Goal: Task Accomplishment & Management: Use online tool/utility

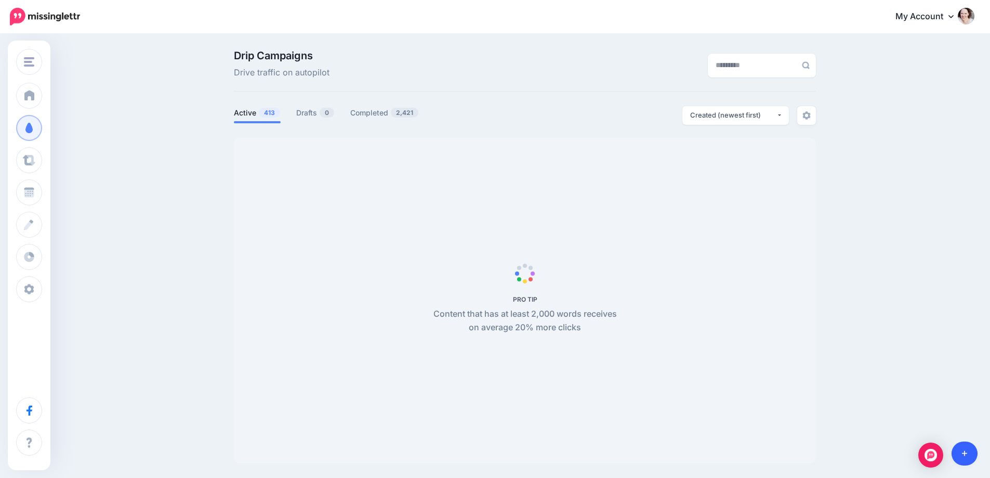
click at [963, 455] on icon at bounding box center [965, 453] width 6 height 7
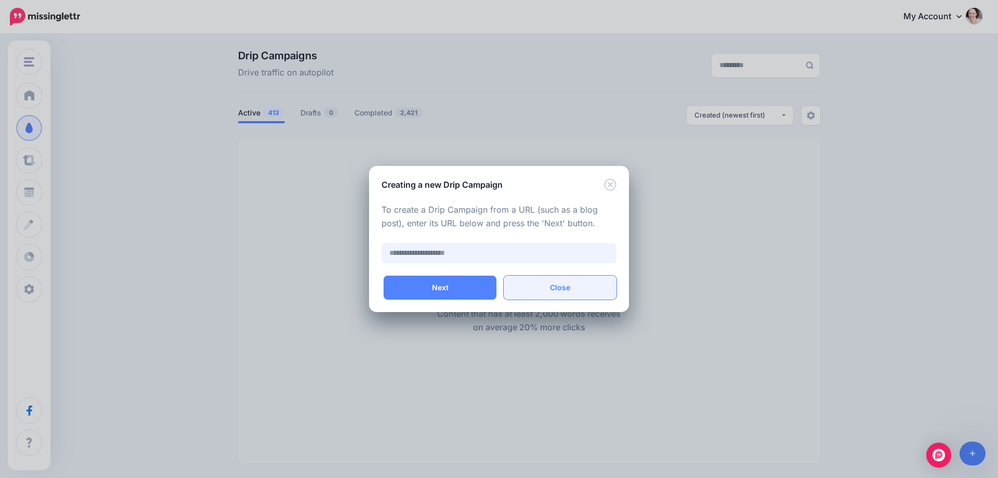
paste input "**********"
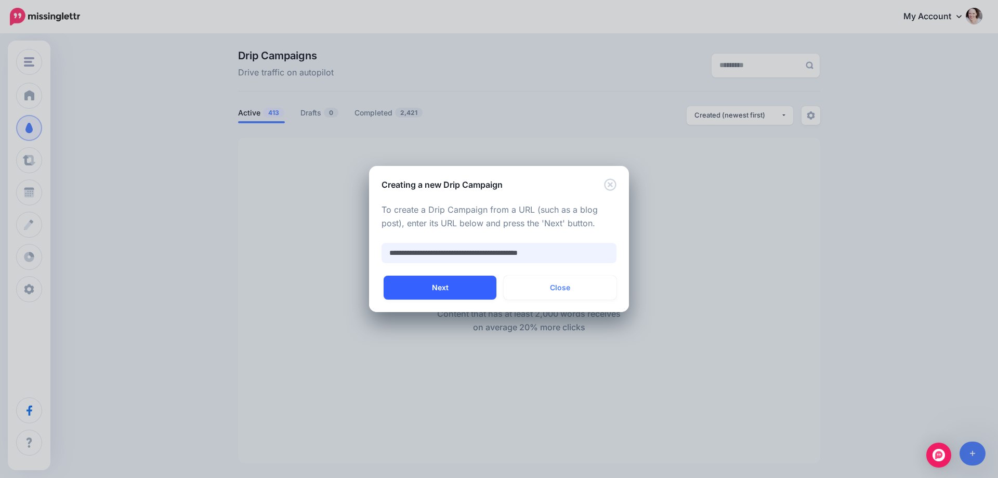
type input "**********"
click at [419, 296] on button "Next" at bounding box center [440, 287] width 113 height 24
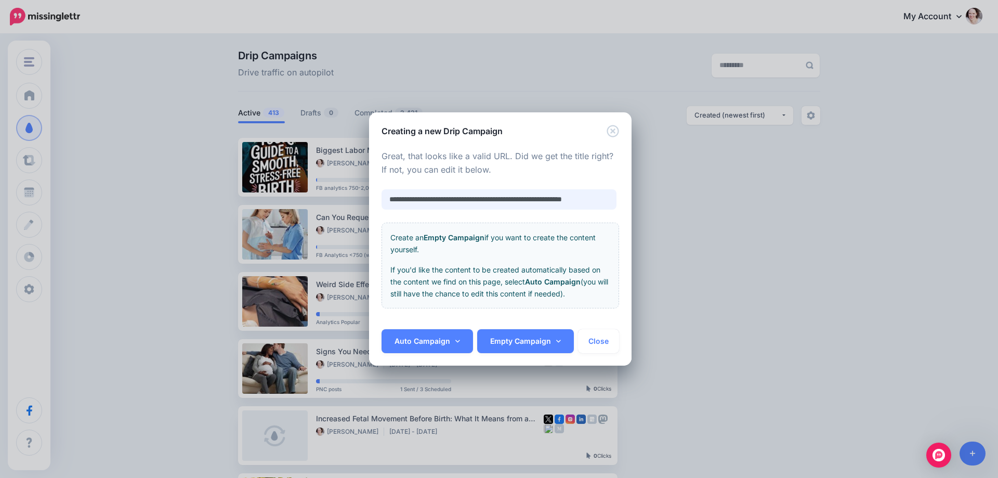
scroll to position [0, 10]
click at [429, 335] on link "Auto Campaign" at bounding box center [427, 341] width 91 height 24
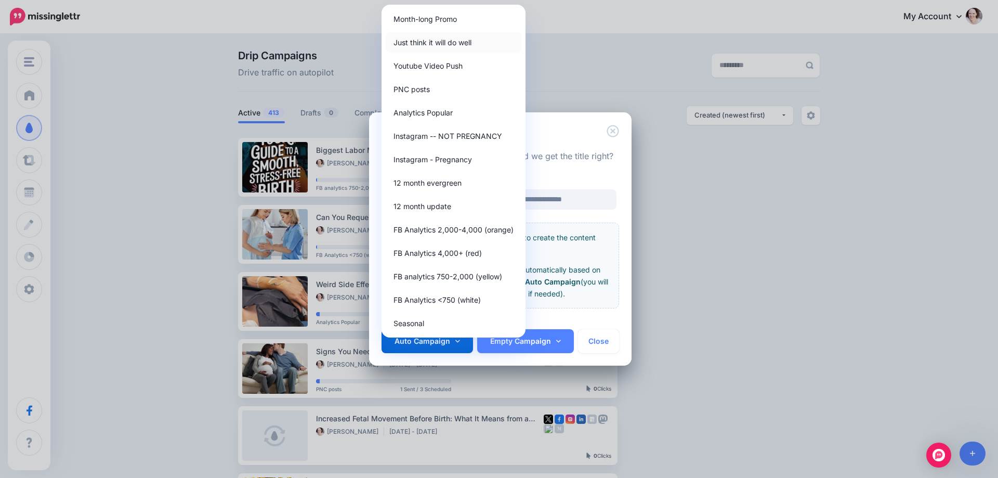
click at [455, 41] on link "Just think it will do well" at bounding box center [454, 42] width 136 height 20
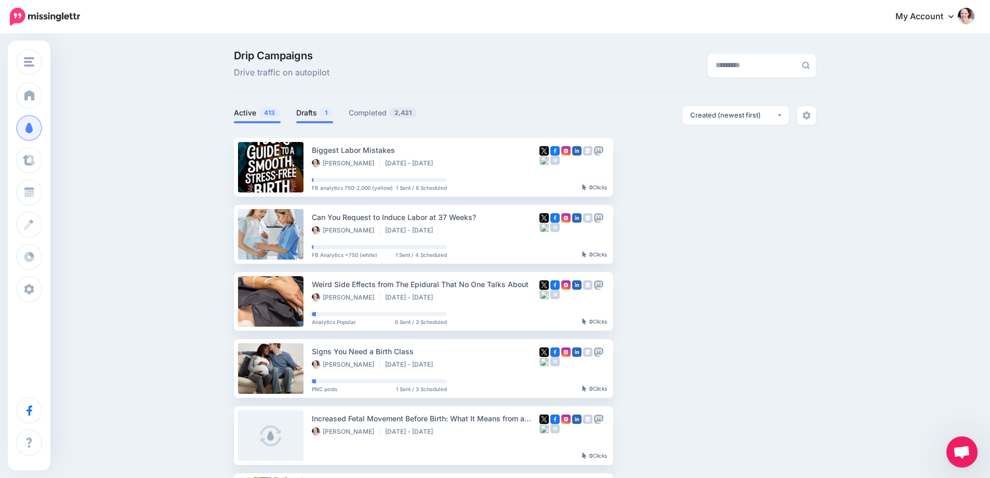
click at [315, 111] on link "Drafts 1" at bounding box center [314, 113] width 37 height 12
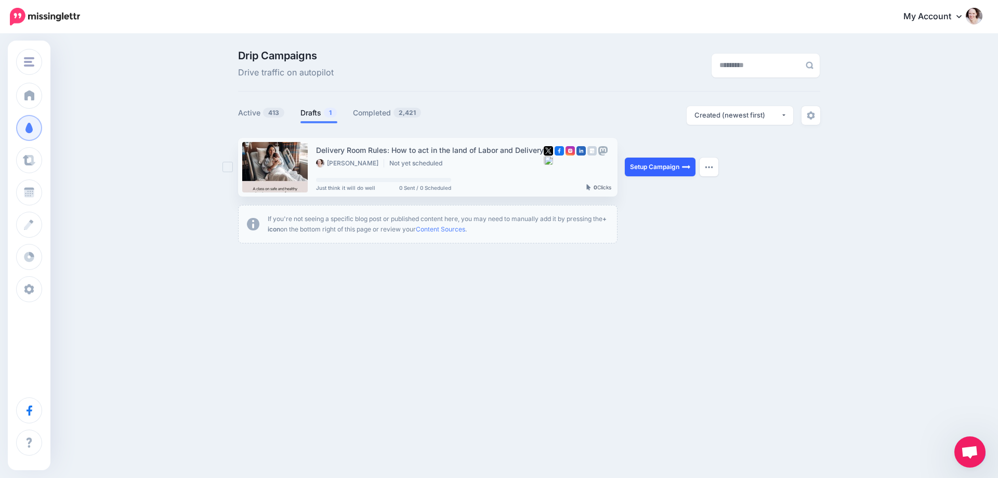
click at [636, 160] on link "Setup Campaign" at bounding box center [660, 166] width 71 height 19
click at [649, 164] on link "Setup Campaign" at bounding box center [660, 166] width 71 height 19
click at [663, 166] on link "Setup Campaign" at bounding box center [660, 166] width 71 height 19
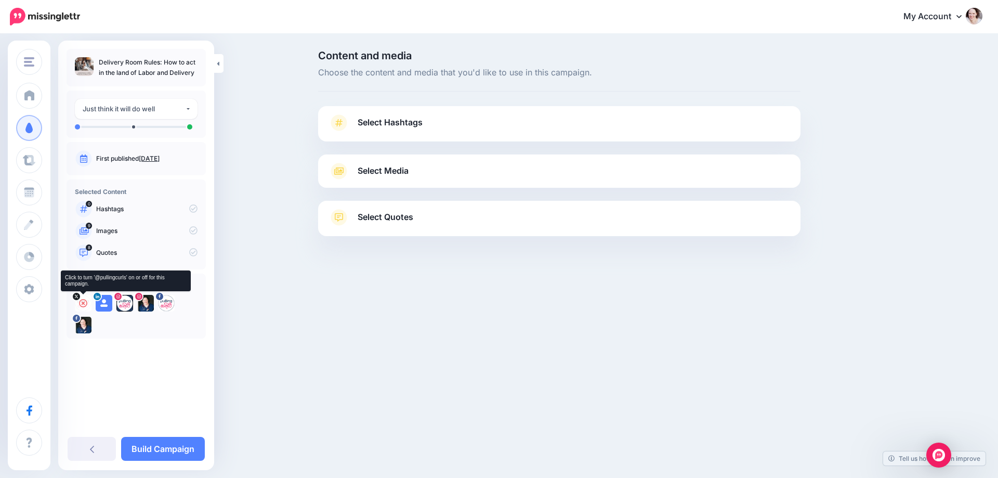
click at [84, 302] on icon at bounding box center [83, 303] width 8 height 8
drag, startPoint x: 104, startPoint y: 299, endPoint x: 117, endPoint y: 311, distance: 18.0
click at [104, 300] on icon at bounding box center [104, 303] width 8 height 8
drag, startPoint x: 125, startPoint y: 303, endPoint x: 135, endPoint y: 306, distance: 10.9
click at [0, 0] on icon at bounding box center [0, 0] width 0 height 0
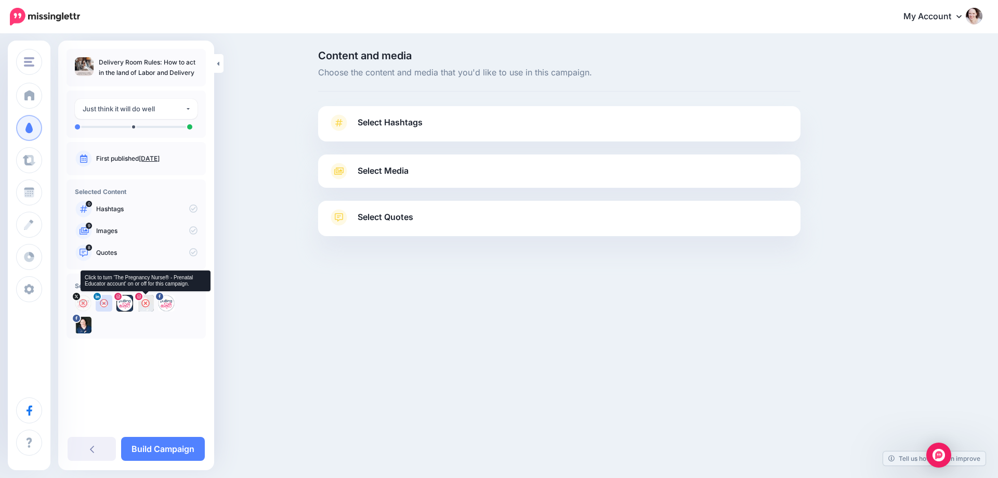
click at [143, 304] on icon at bounding box center [145, 303] width 8 height 8
click at [163, 304] on icon at bounding box center [166, 303] width 8 height 8
click at [143, 299] on icon at bounding box center [145, 303] width 8 height 8
click at [435, 120] on link "Select Hashtags" at bounding box center [559, 127] width 462 height 27
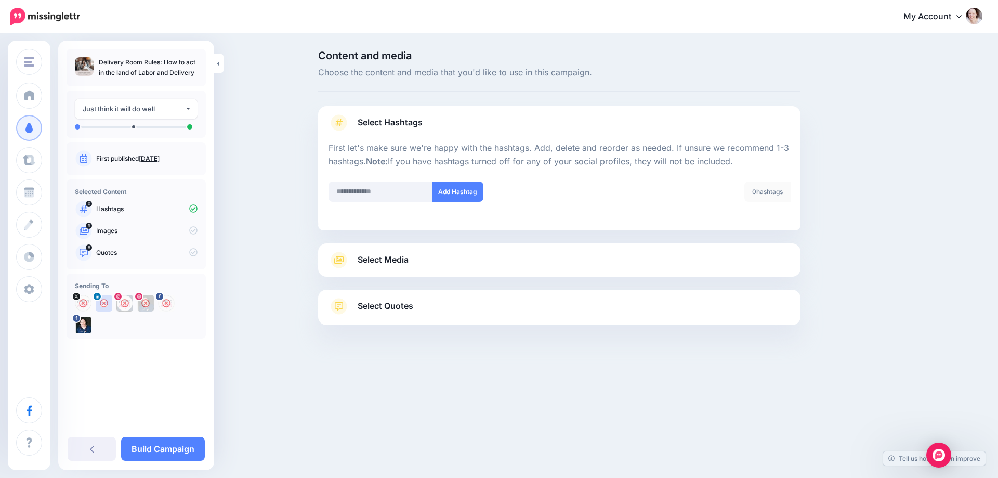
click at [388, 261] on span "Select Media" at bounding box center [383, 260] width 51 height 14
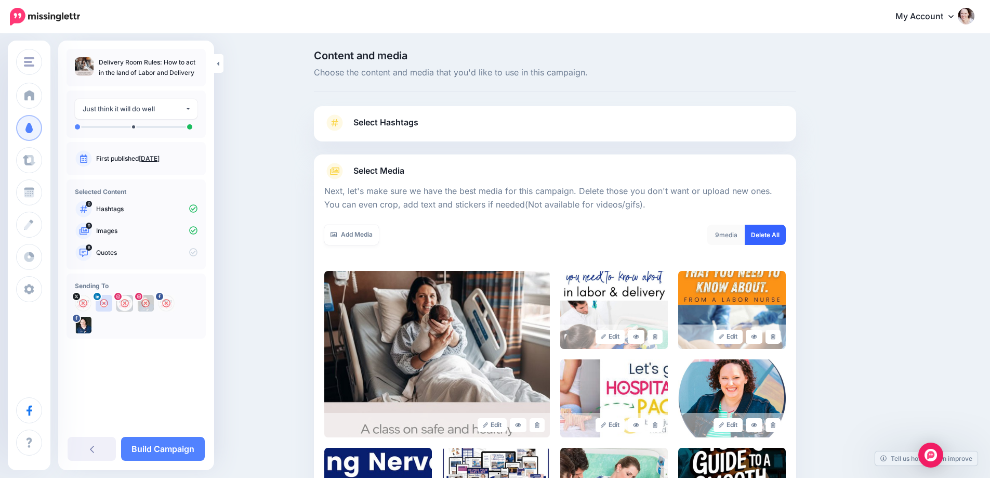
click at [760, 238] on link "Delete All" at bounding box center [765, 235] width 41 height 20
click at [337, 233] on icon at bounding box center [334, 234] width 6 height 6
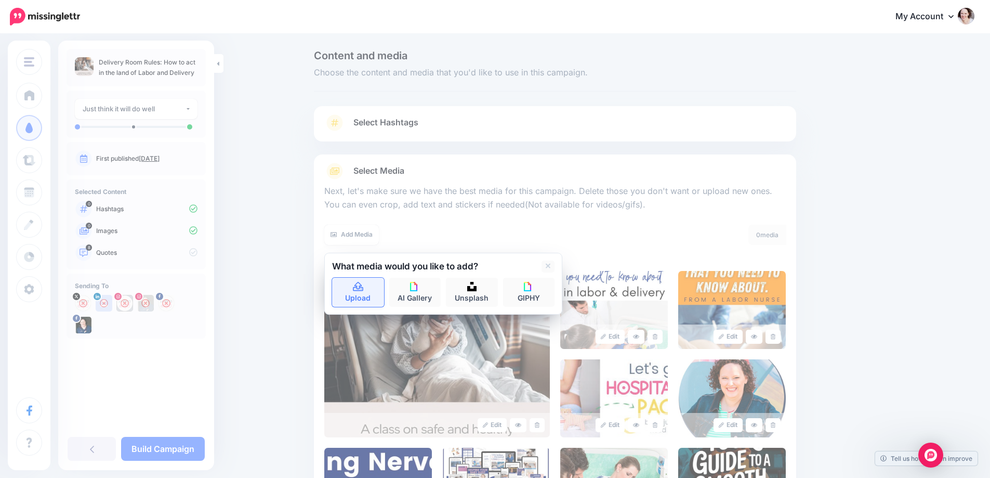
click at [378, 300] on link "Upload" at bounding box center [358, 292] width 52 height 29
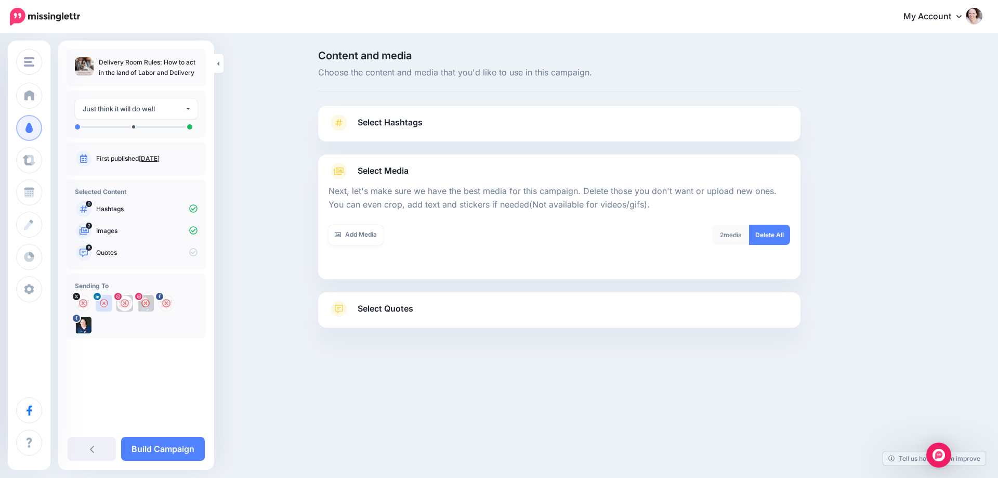
click at [458, 302] on link "Select Quotes" at bounding box center [559, 313] width 462 height 27
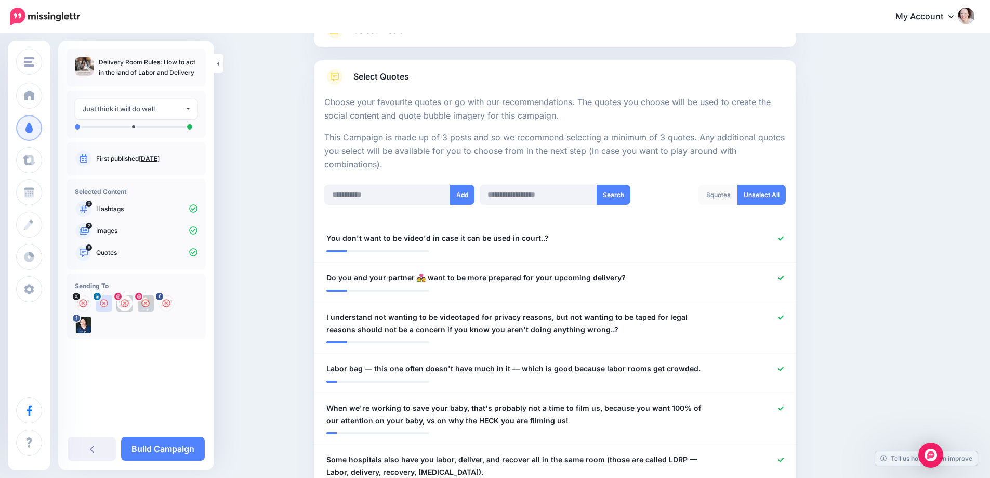
scroll to position [156, 0]
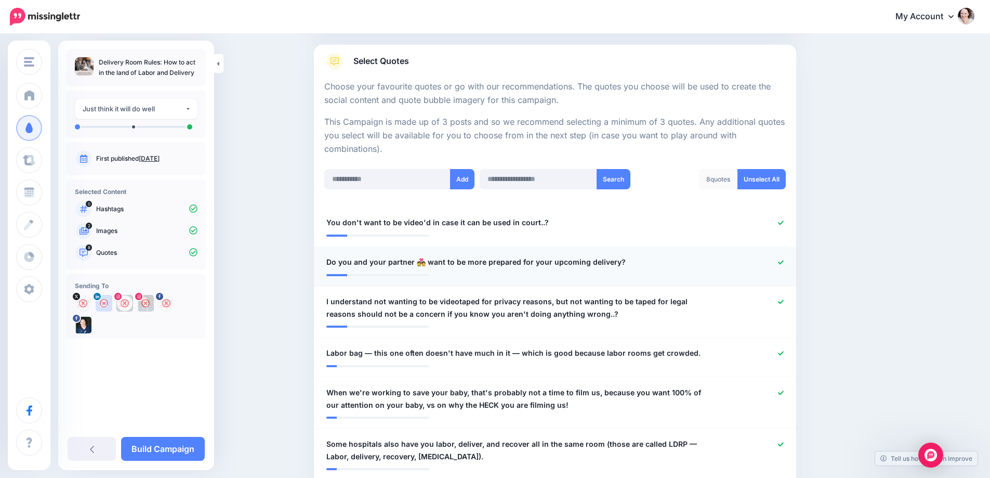
click at [783, 261] on icon at bounding box center [781, 262] width 6 height 6
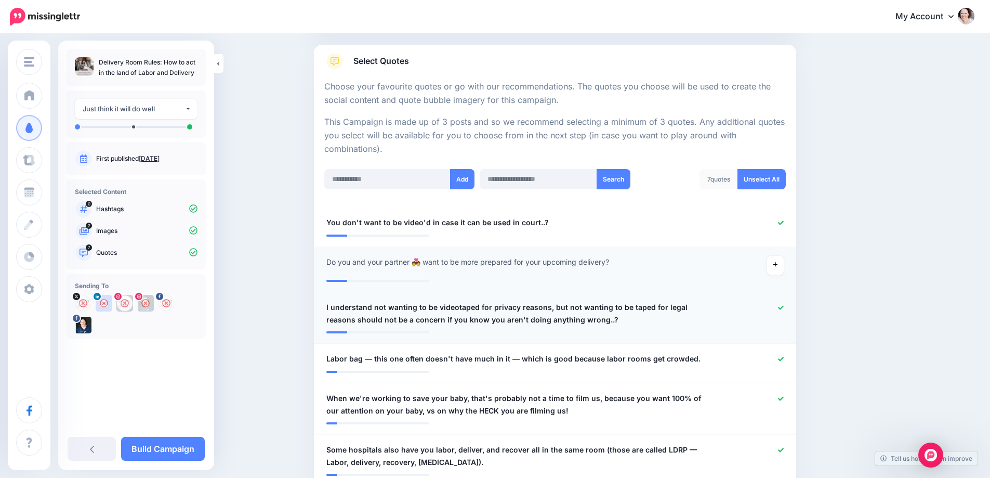
click at [784, 309] on icon at bounding box center [781, 308] width 6 height 6
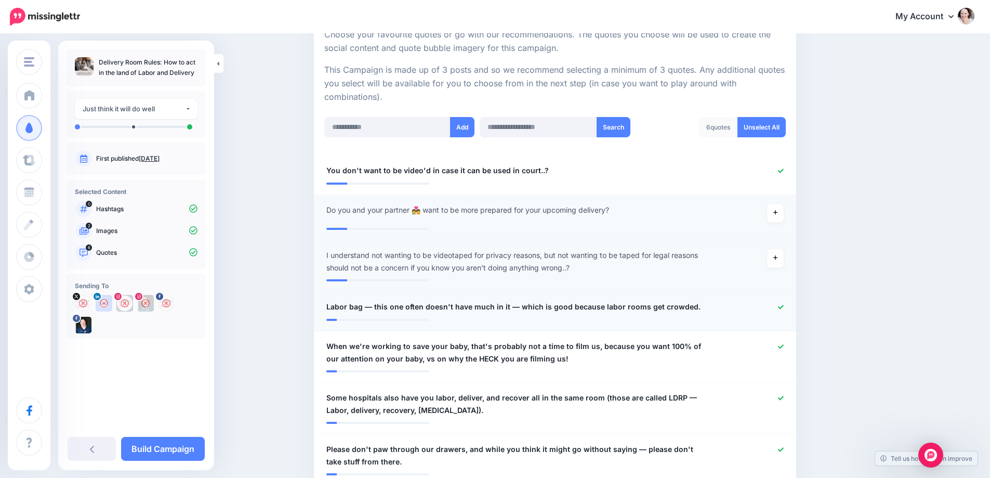
scroll to position [260, 0]
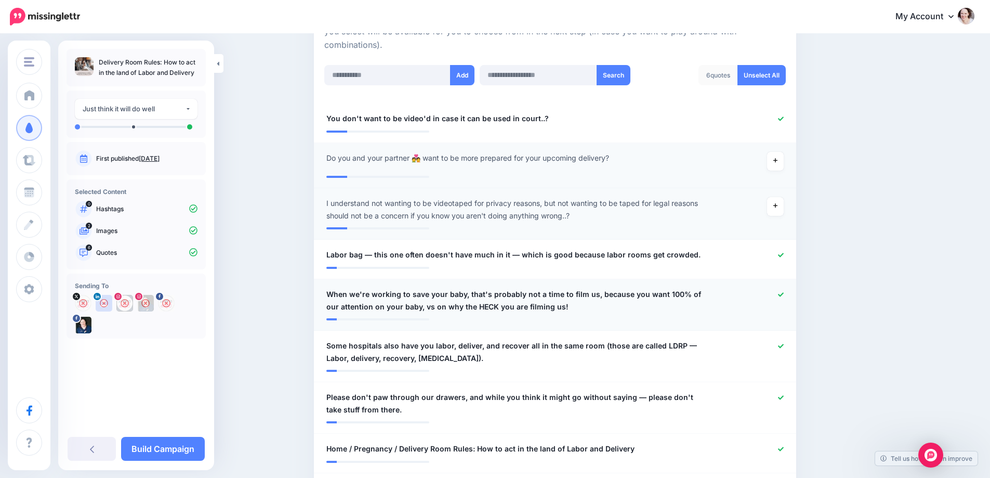
click at [783, 293] on icon at bounding box center [781, 295] width 6 height 6
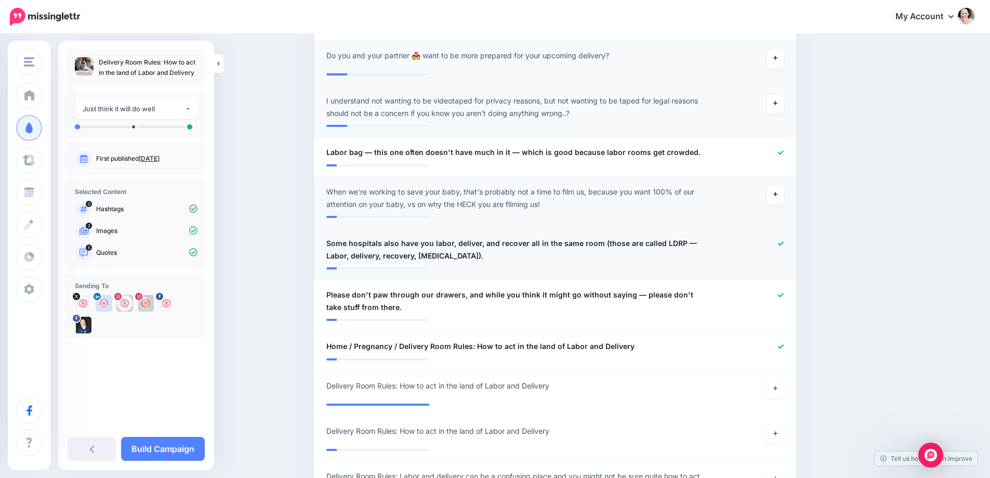
scroll to position [364, 0]
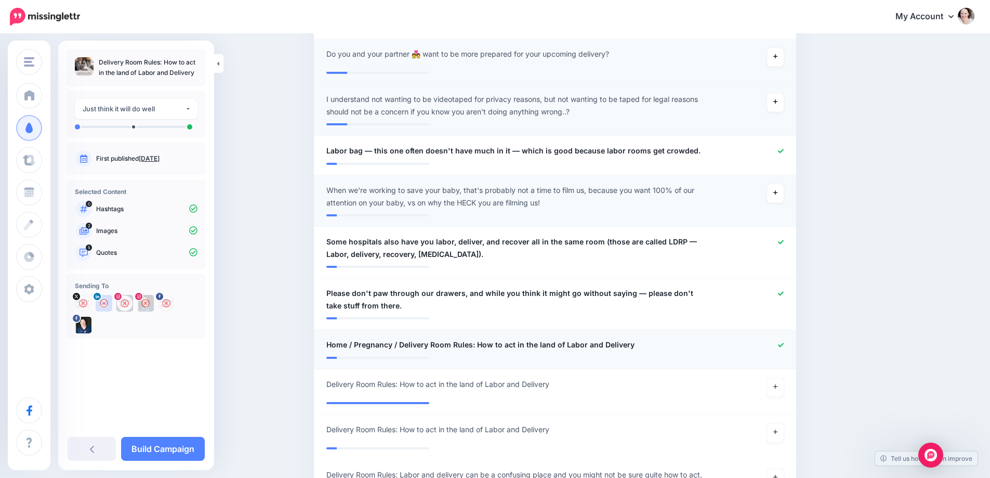
click at [784, 345] on icon at bounding box center [781, 345] width 6 height 6
click at [782, 383] on link at bounding box center [775, 387] width 17 height 19
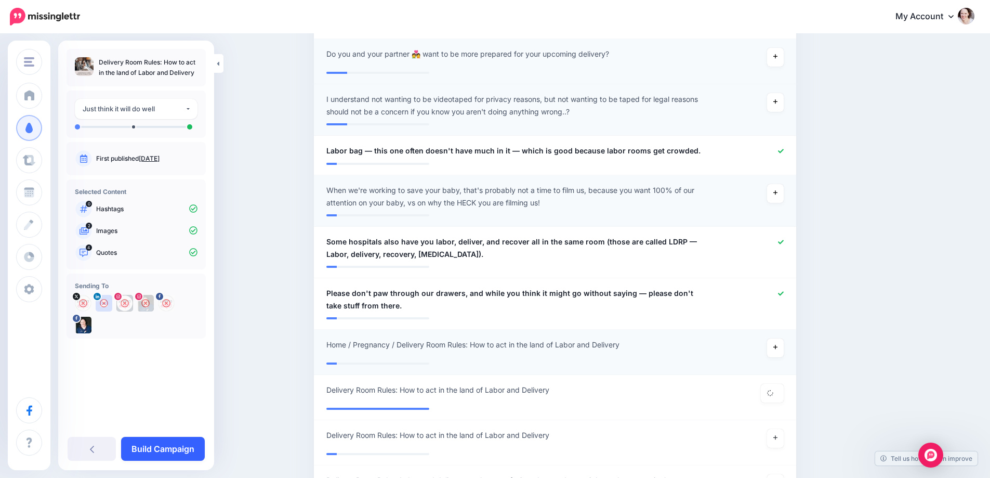
click at [166, 446] on link "Build Campaign" at bounding box center [163, 449] width 84 height 24
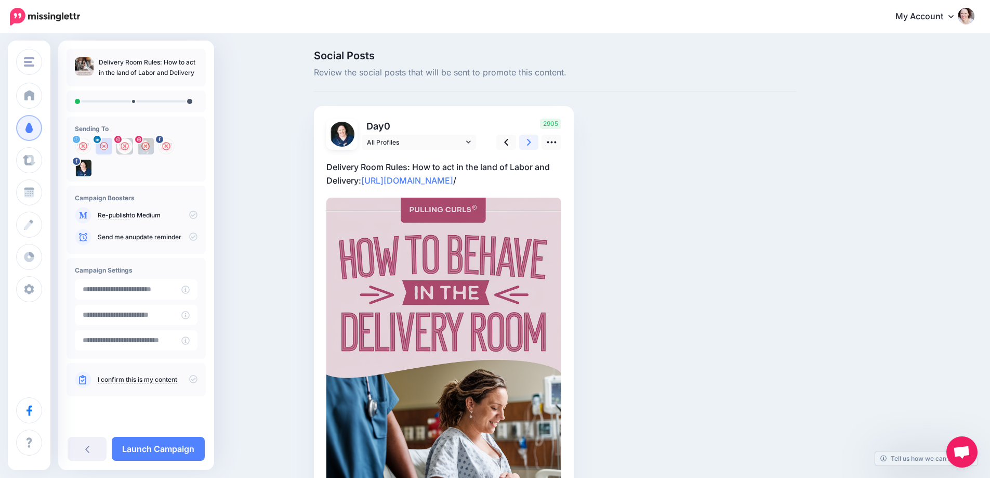
click at [531, 142] on icon at bounding box center [529, 142] width 4 height 7
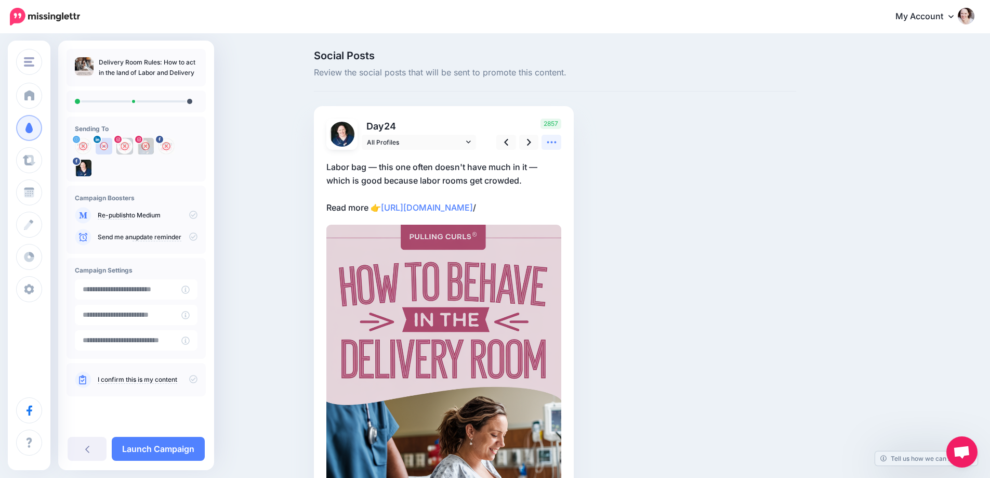
click at [552, 141] on icon at bounding box center [551, 142] width 11 height 11
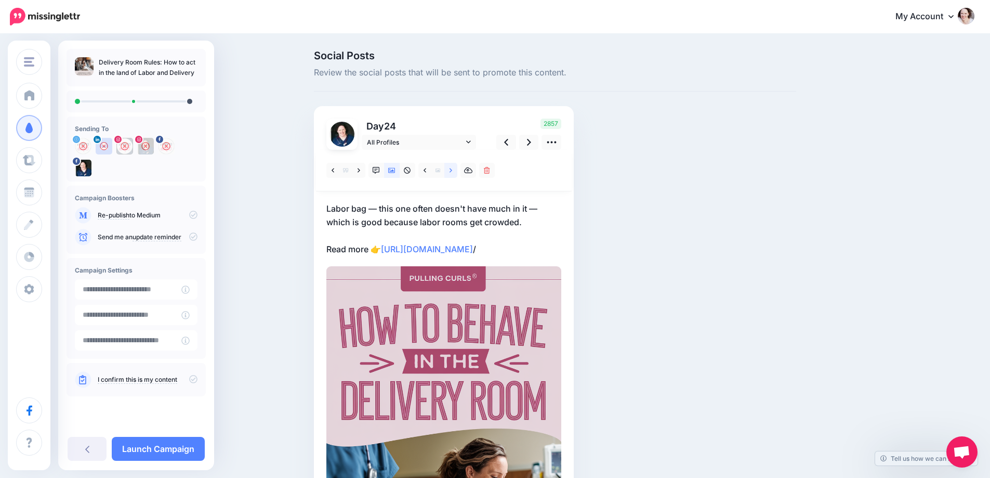
click at [452, 171] on icon at bounding box center [451, 170] width 3 height 4
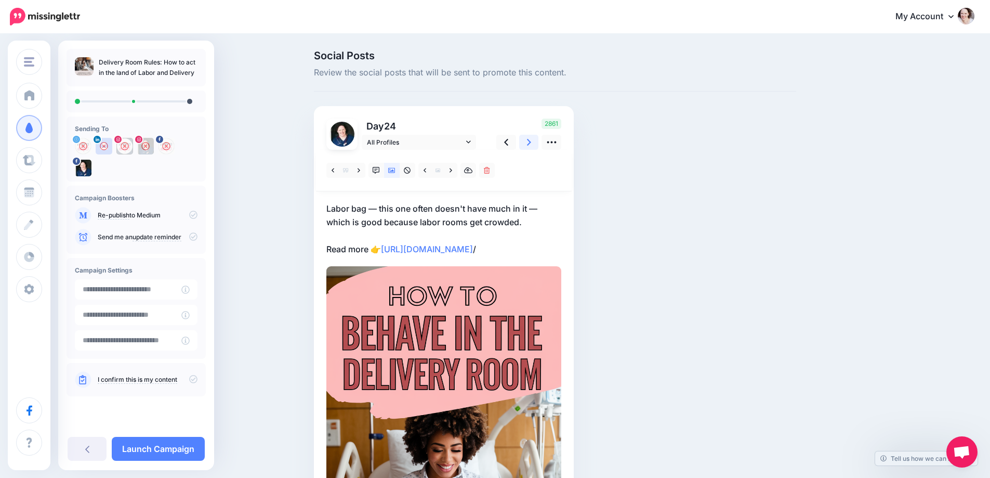
click at [529, 142] on link at bounding box center [529, 142] width 20 height 15
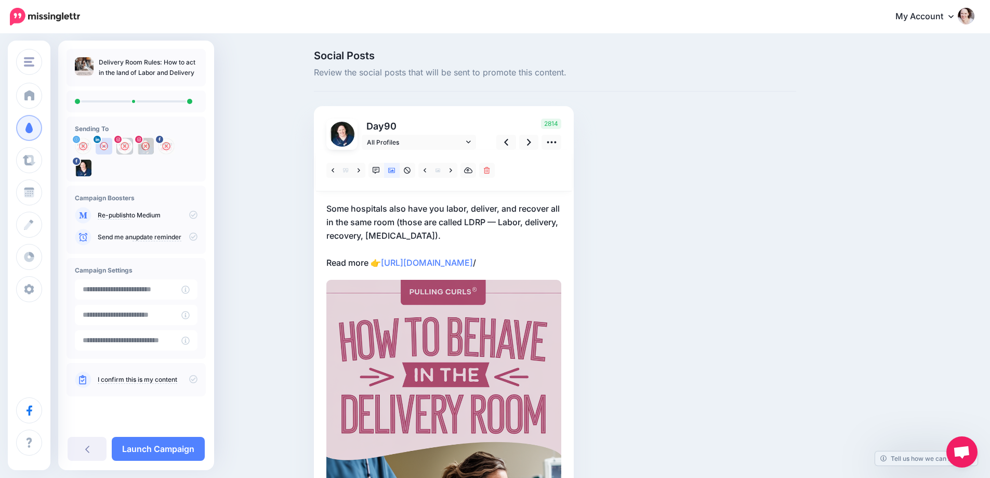
click at [156, 462] on div "Delivery Room Rules: How to act in the land of Labor and Delivery Sending To" at bounding box center [136, 255] width 156 height 429
click at [153, 451] on link "Launch Campaign" at bounding box center [158, 449] width 93 height 24
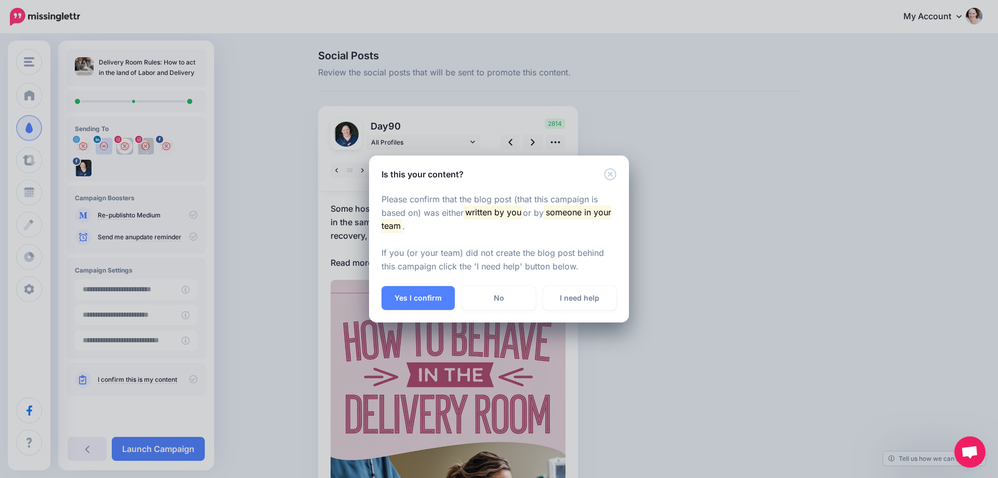
click at [389, 286] on div "Please confirm that the blog post (that this campaign is based on) was either w…" at bounding box center [499, 233] width 260 height 106
click at [396, 298] on button "Yes I confirm" at bounding box center [418, 298] width 73 height 24
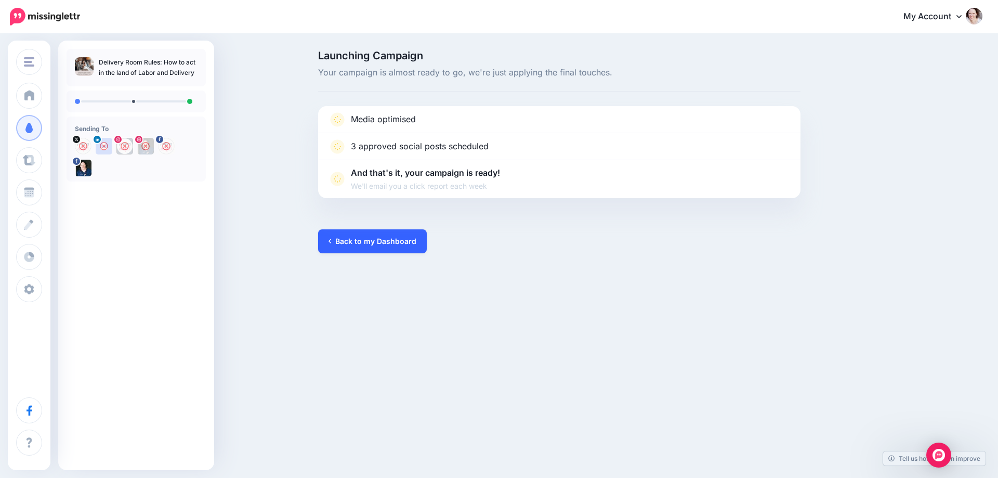
click at [347, 235] on link "Back to my Dashboard" at bounding box center [372, 241] width 109 height 24
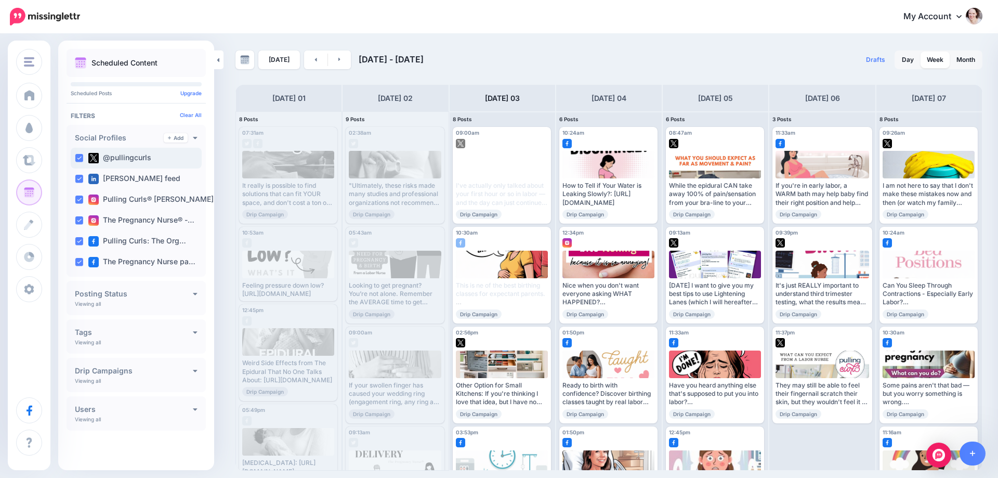
click at [77, 158] on ins at bounding box center [79, 158] width 8 height 8
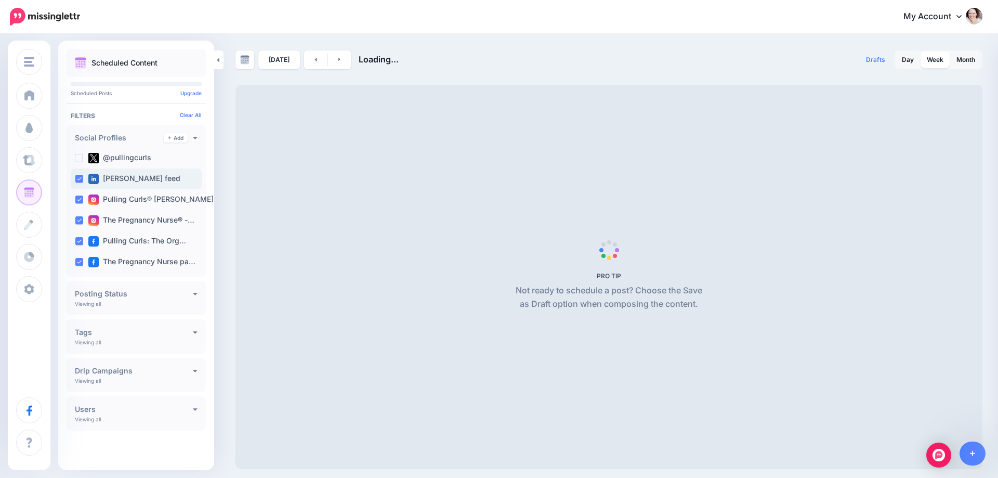
click at [77, 180] on ins at bounding box center [79, 179] width 8 height 8
click at [76, 201] on ins at bounding box center [79, 199] width 8 height 8
click at [75, 223] on ins at bounding box center [79, 220] width 8 height 8
click at [80, 249] on div "Pulling Curls: The Org…" at bounding box center [136, 241] width 131 height 21
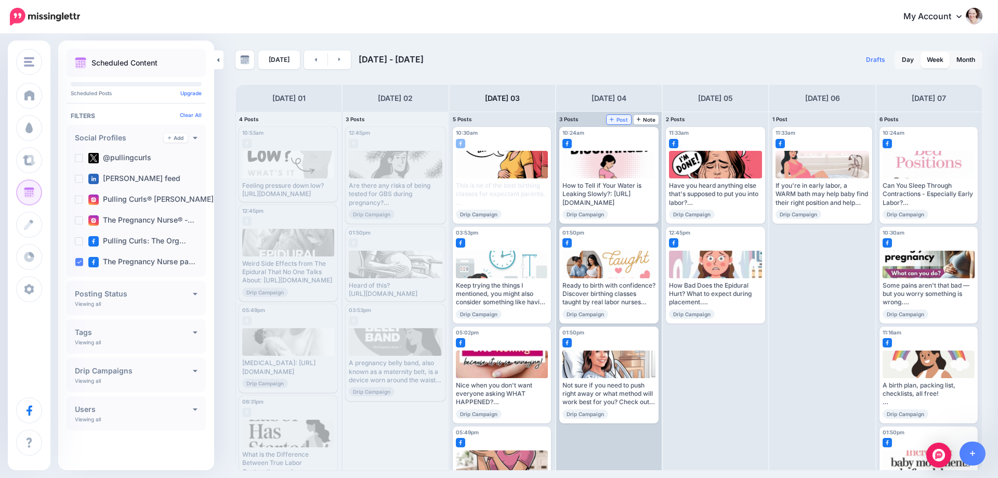
click at [620, 117] on span "Post" at bounding box center [619, 119] width 18 height 5
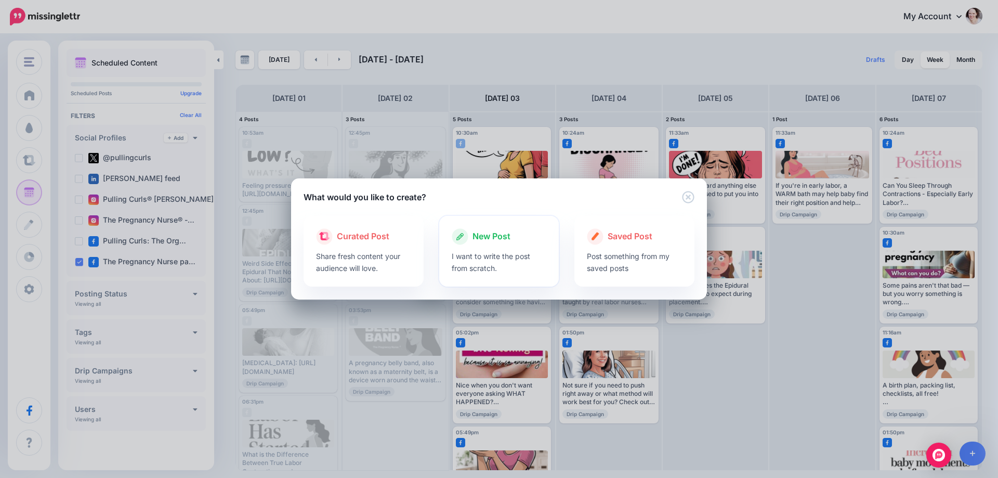
click at [492, 233] on span "New Post" at bounding box center [491, 237] width 38 height 14
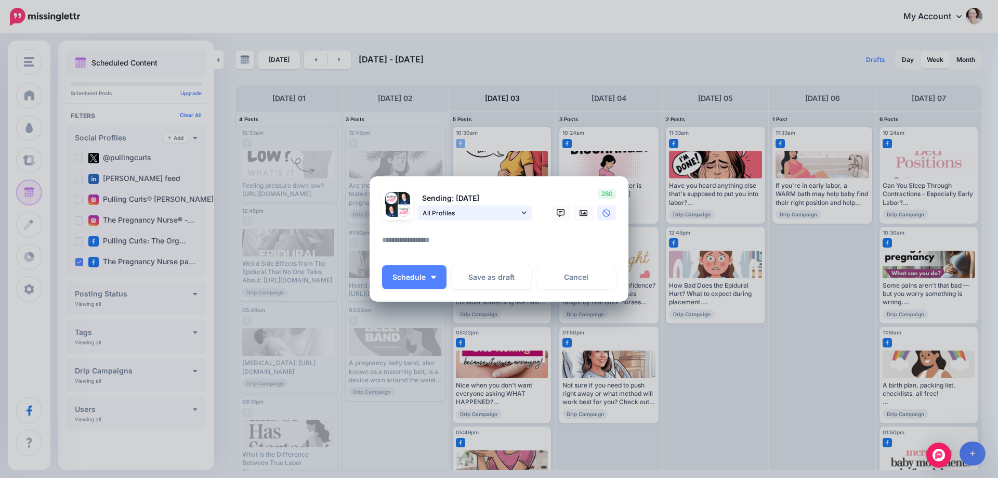
click at [487, 208] on span "All Profiles" at bounding box center [471, 212] width 97 height 11
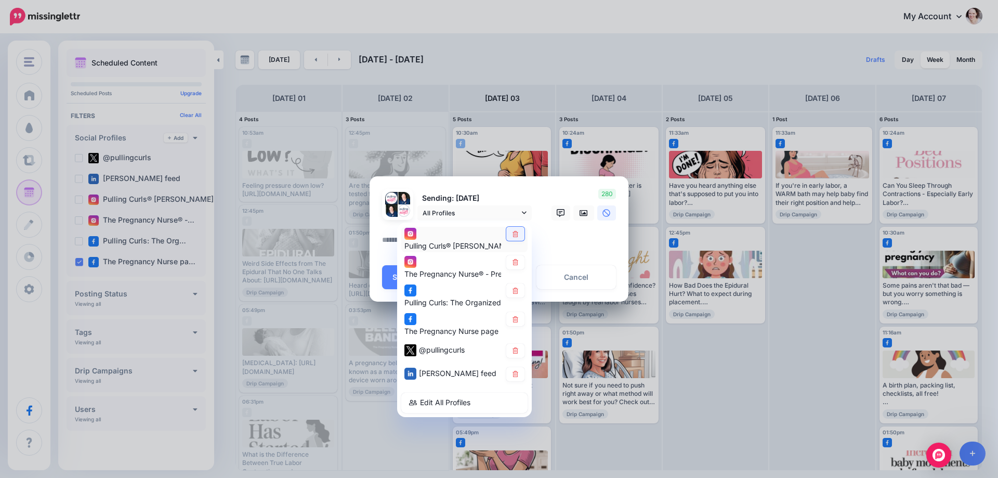
click at [514, 232] on icon at bounding box center [515, 233] width 6 height 6
click at [516, 264] on icon at bounding box center [515, 262] width 8 height 6
click at [512, 292] on icon at bounding box center [515, 290] width 8 height 6
click at [511, 341] on div "Pulling Curls® Hilary Erickson account The Pregnancy Nurse® - Prenatal Educator…" at bounding box center [464, 319] width 135 height 194
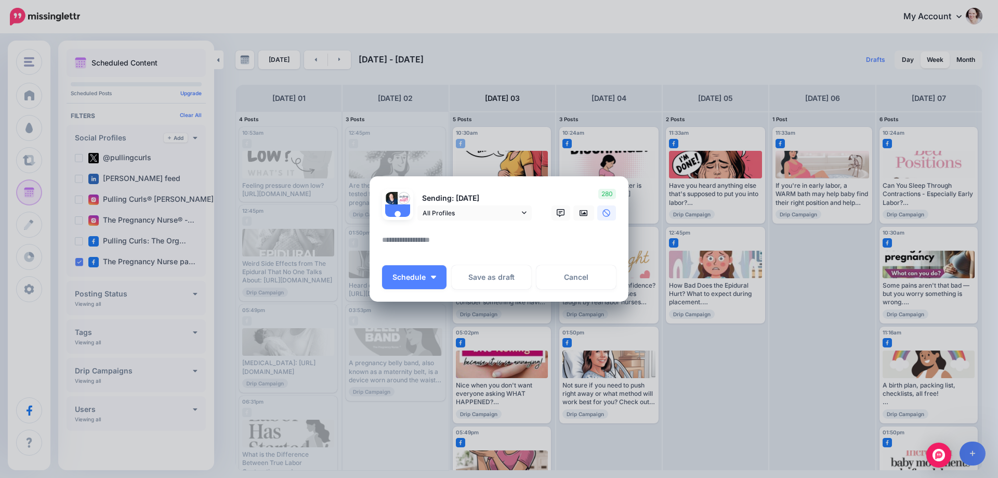
click at [512, 351] on p "All unsent social profiles for this post will use this new time." at bounding box center [540, 355] width 151 height 24
click at [521, 218] on link "All Profiles" at bounding box center [474, 212] width 114 height 15
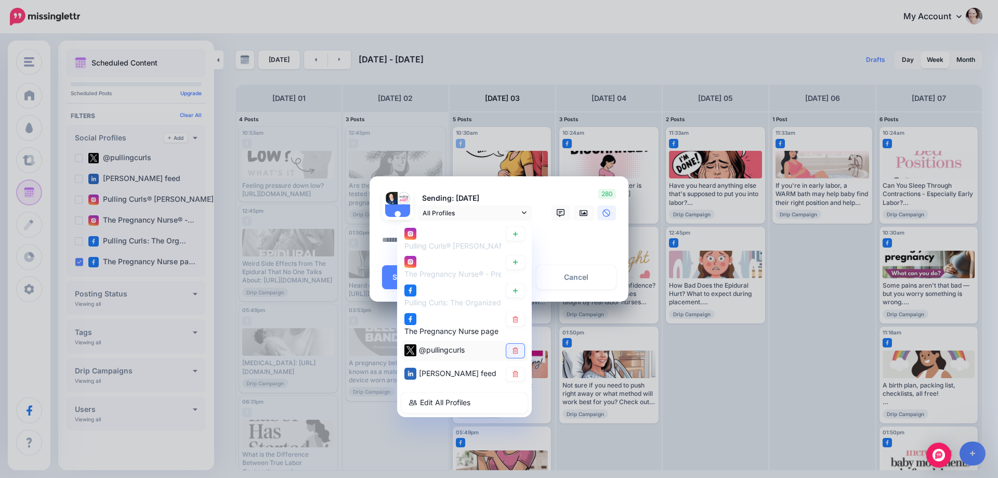
click at [514, 354] on link at bounding box center [515, 351] width 18 height 14
click at [516, 375] on icon at bounding box center [515, 374] width 8 height 6
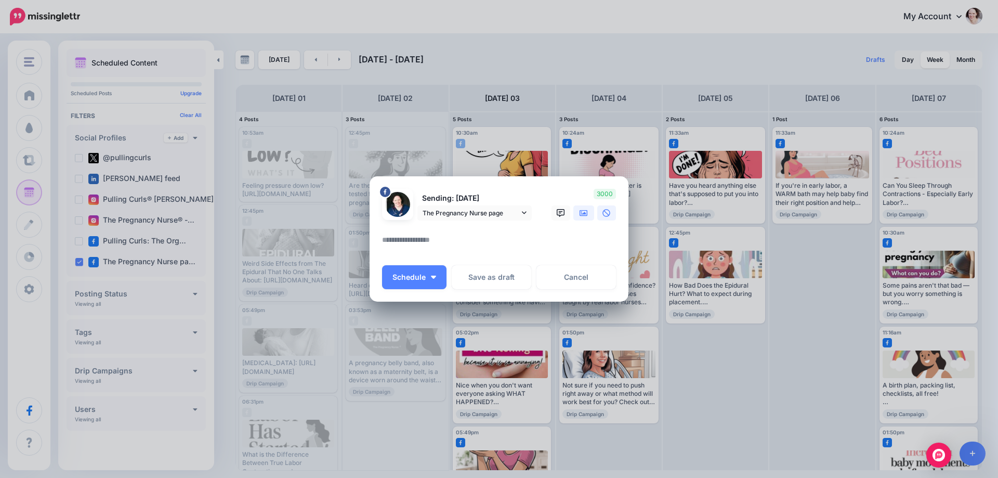
click at [573, 212] on link at bounding box center [583, 212] width 21 height 15
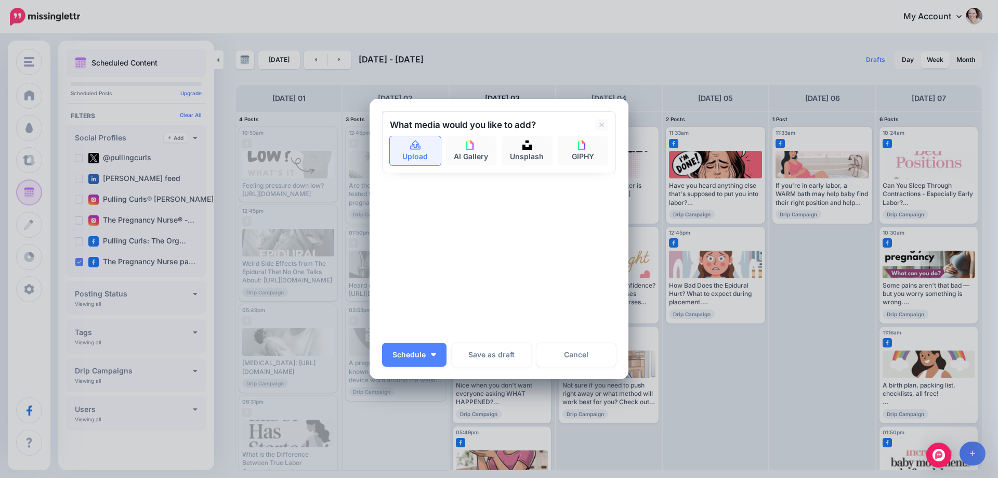
click at [404, 143] on link "Upload" at bounding box center [415, 150] width 51 height 29
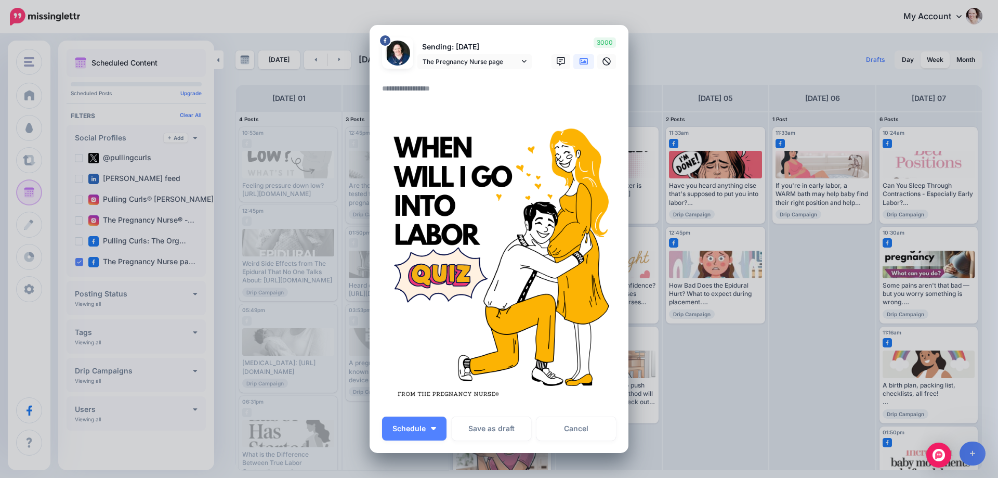
click at [450, 86] on textarea at bounding box center [501, 92] width 239 height 20
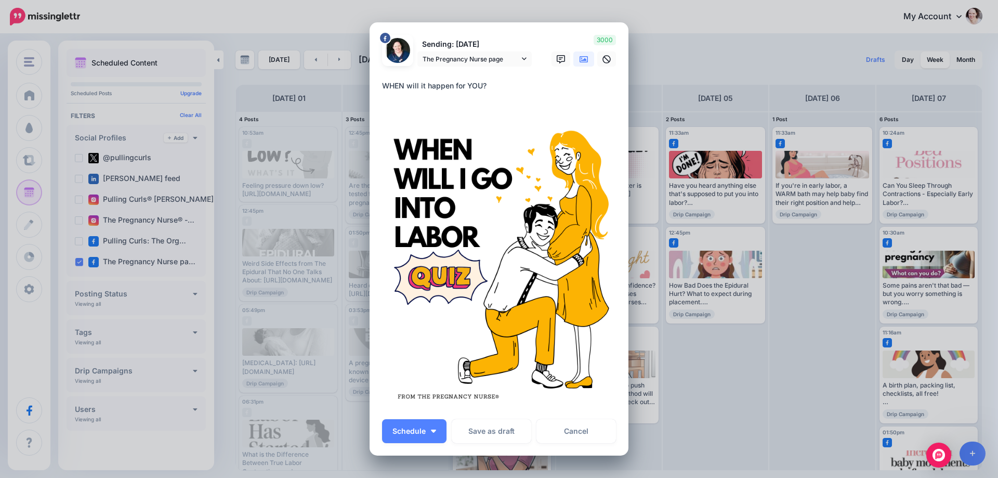
paste textarea "**********"
type textarea "**********"
click at [439, 435] on button "Schedule" at bounding box center [414, 431] width 64 height 24
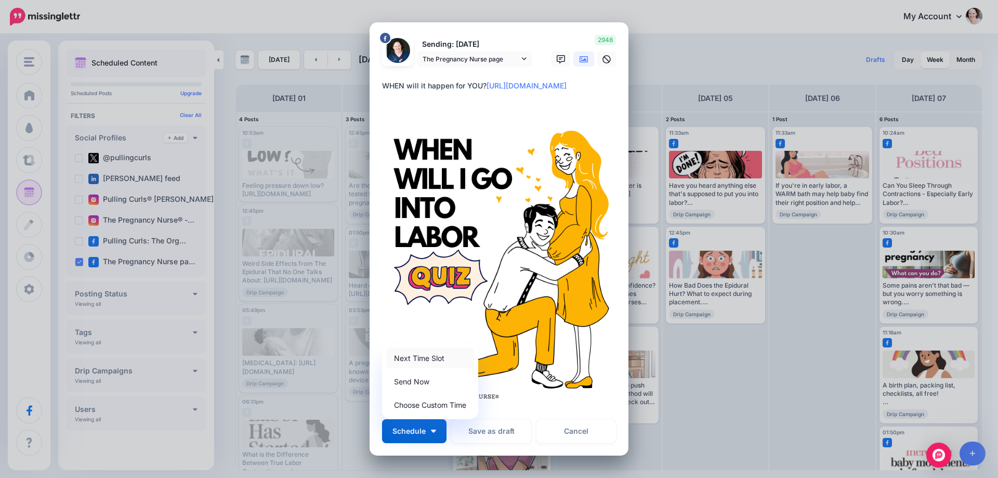
click at [419, 356] on link "Next Time Slot" at bounding box center [430, 358] width 88 height 20
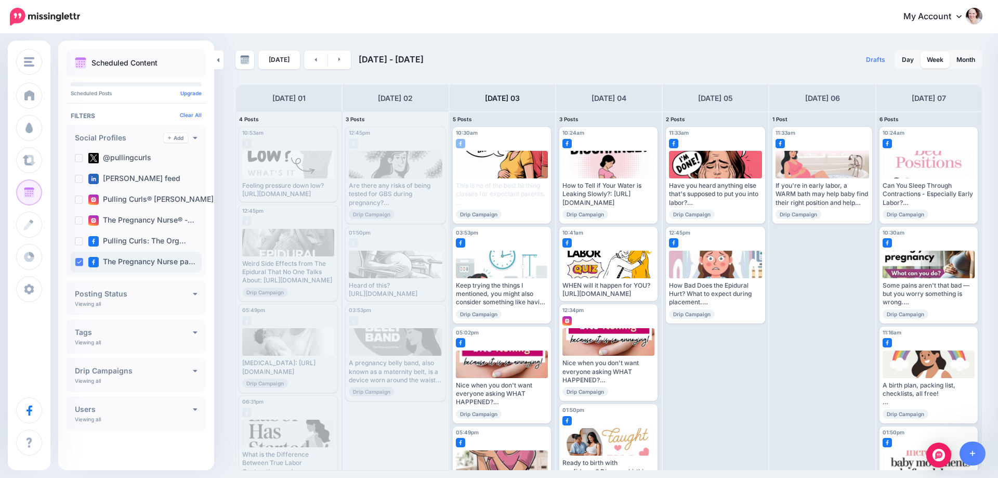
click at [81, 266] on div "The Pregnancy Nurse pa…" at bounding box center [136, 262] width 131 height 21
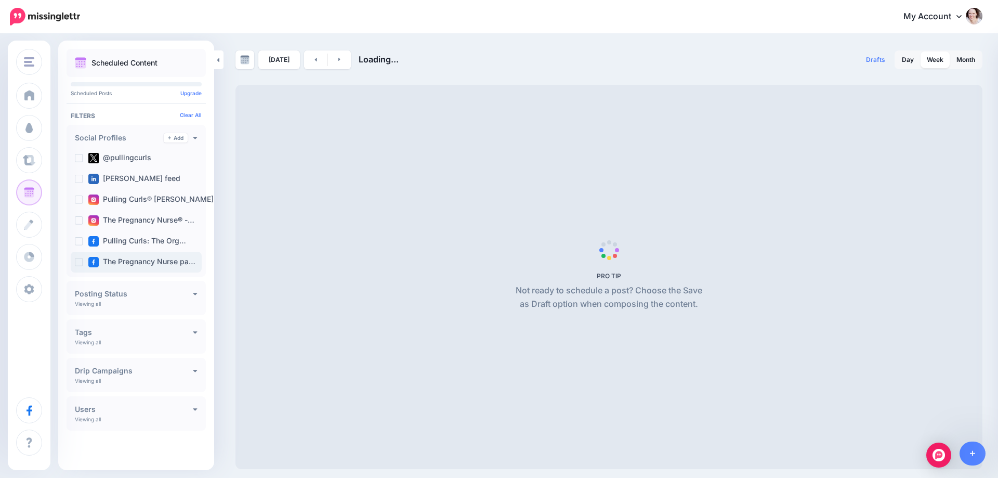
click at [79, 264] on ins at bounding box center [79, 262] width 8 height 8
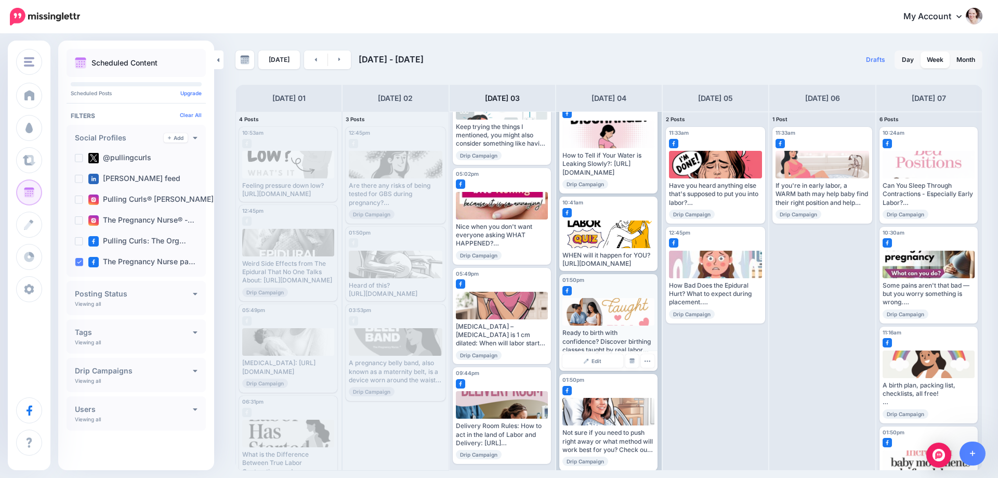
scroll to position [46, 0]
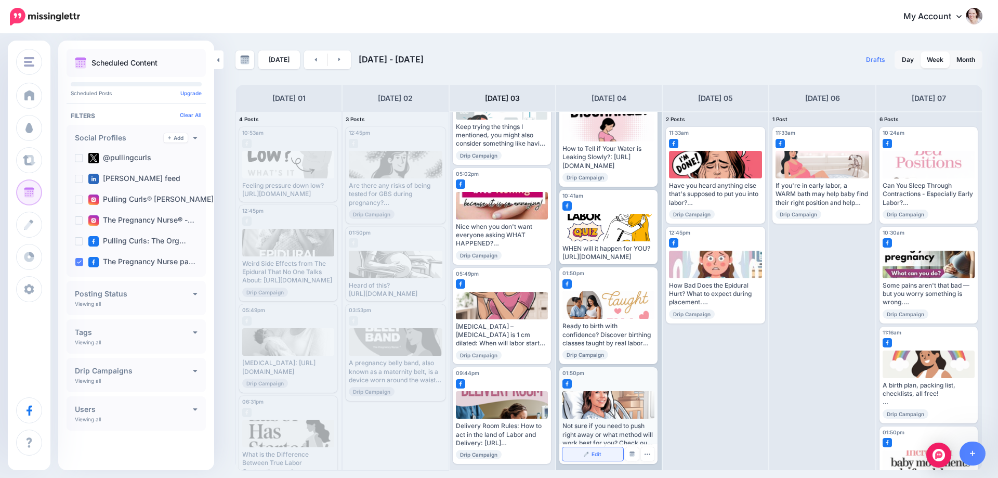
click at [596, 452] on span "Edit" at bounding box center [596, 453] width 10 height 5
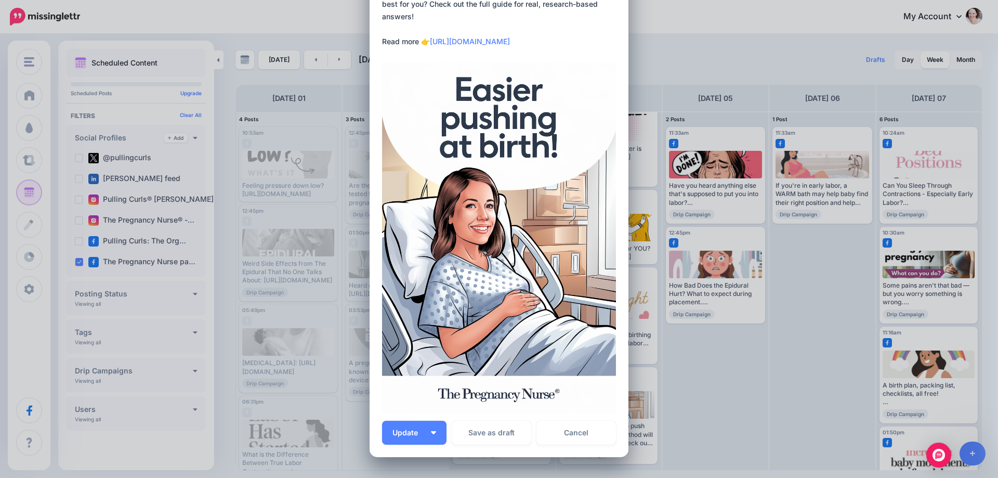
scroll to position [178, 0]
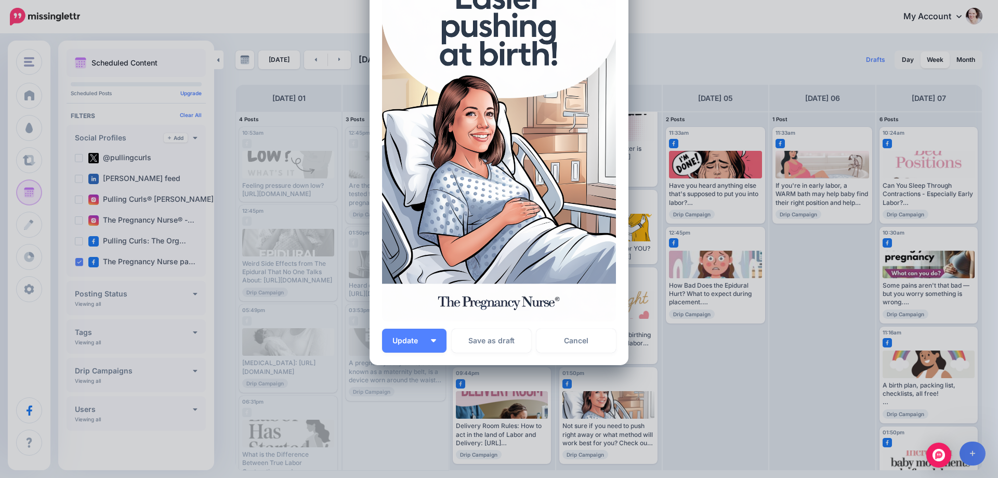
click at [446, 329] on div "Update Save and Keep Time Slot Save and Send Now Save and Choose Custom Time Sa…" at bounding box center [499, 340] width 234 height 24
click at [425, 338] on button "Update" at bounding box center [414, 340] width 64 height 24
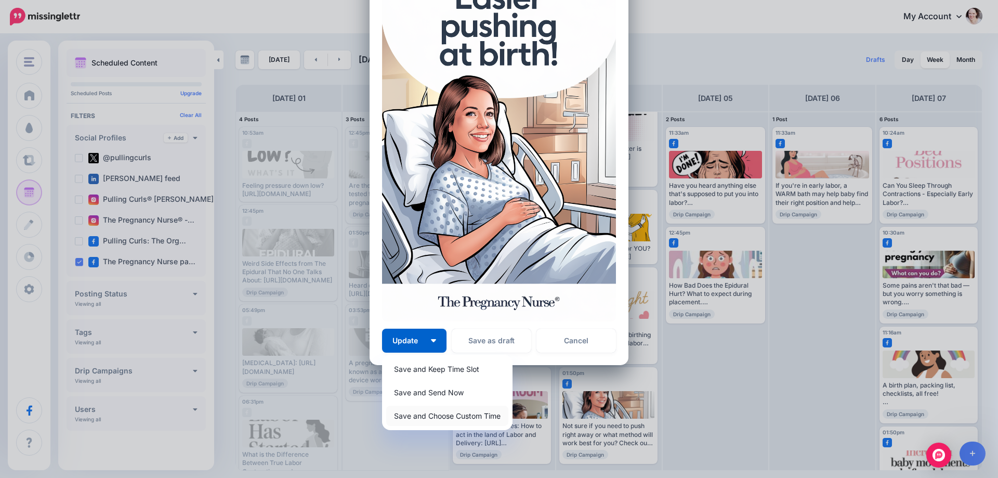
click at [411, 413] on link "Save and Choose Custom Time" at bounding box center [447, 415] width 122 height 20
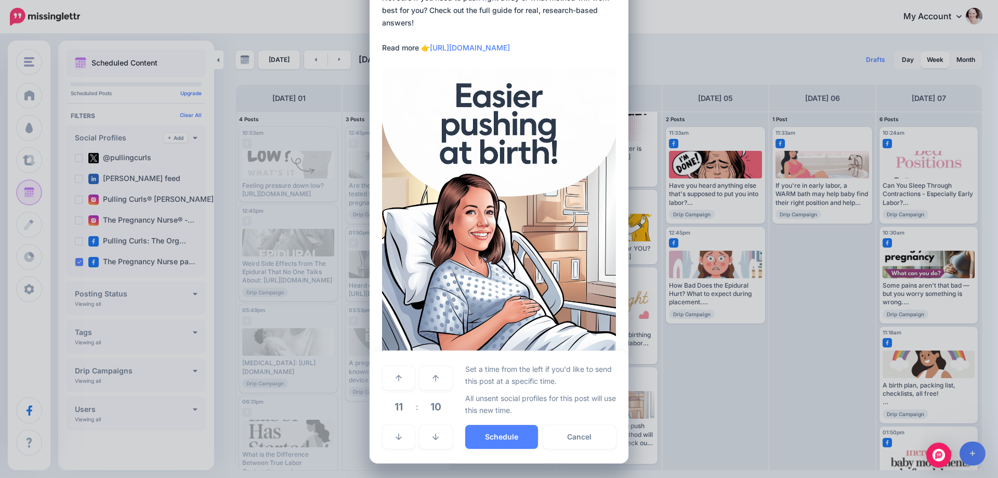
scroll to position [80, 0]
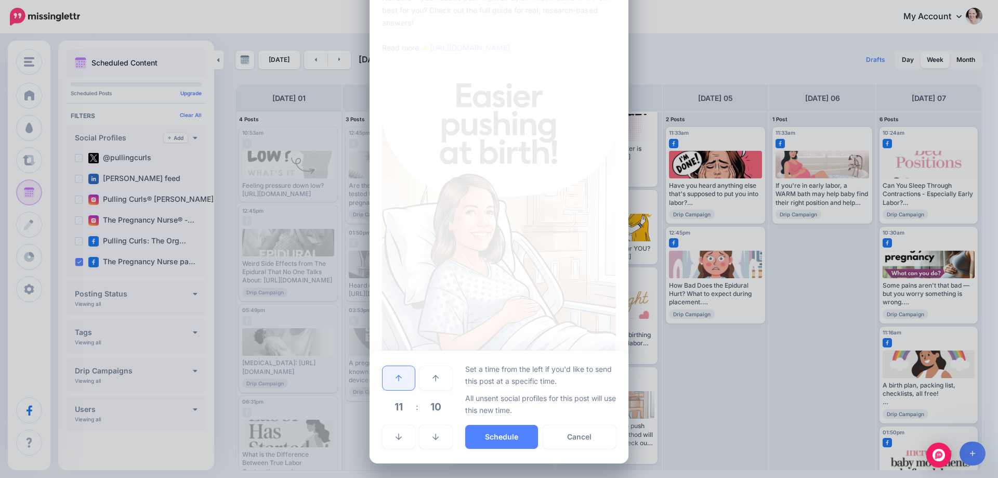
click at [401, 375] on link at bounding box center [399, 378] width 32 height 24
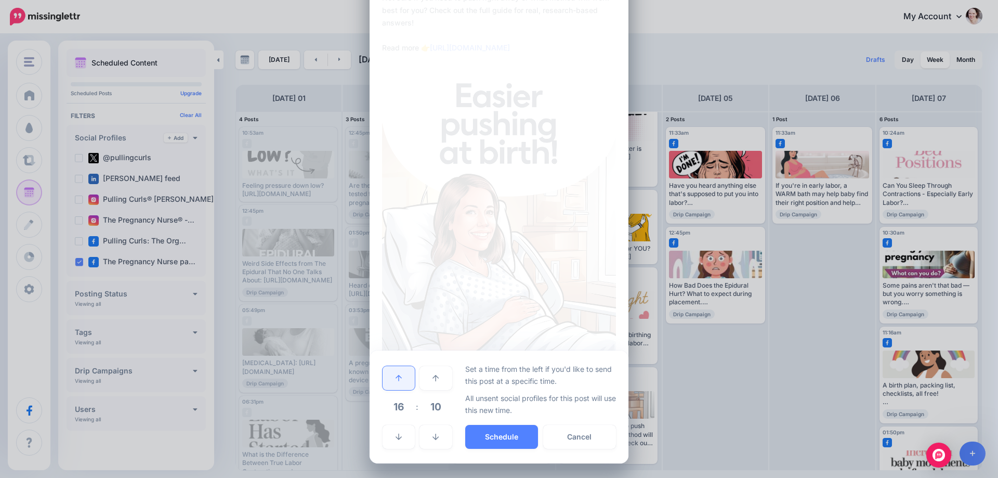
click at [401, 375] on link at bounding box center [399, 378] width 32 height 24
click at [513, 433] on button "Schedule" at bounding box center [501, 437] width 73 height 24
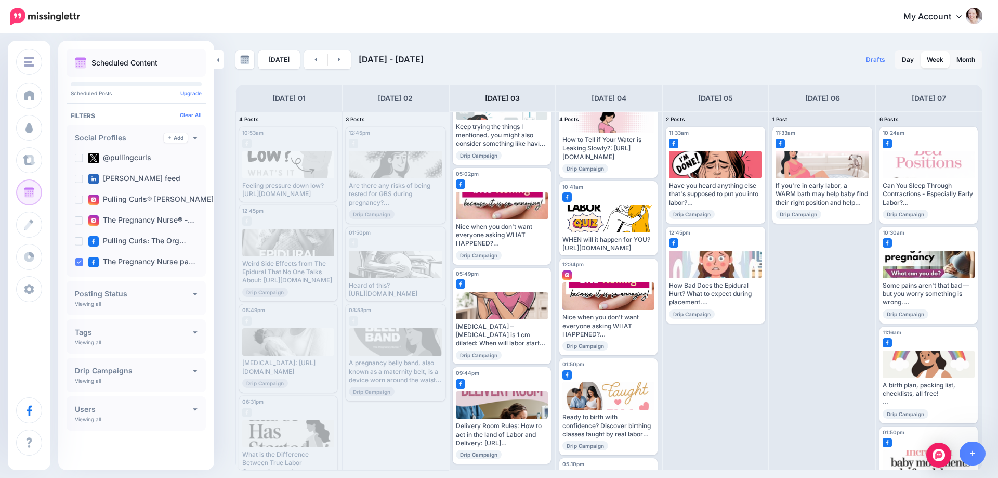
scroll to position [0, 0]
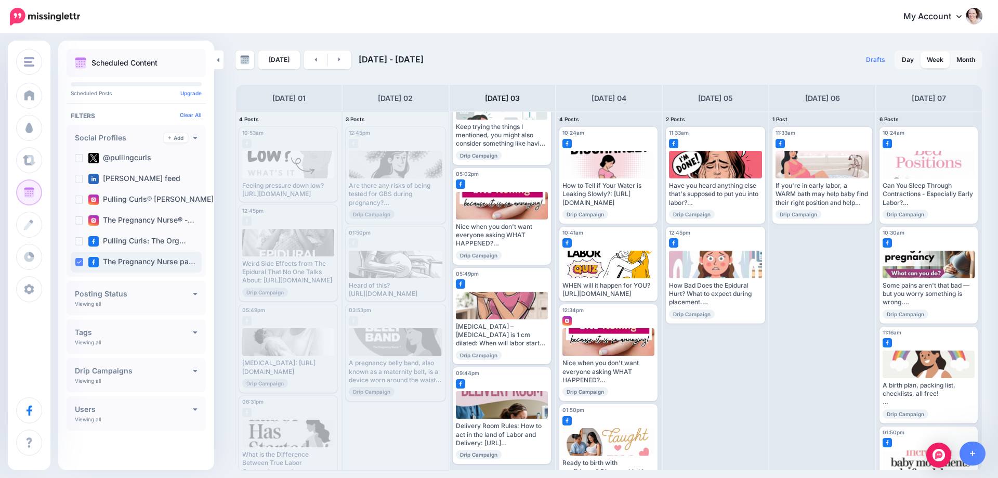
click at [78, 265] on ins at bounding box center [79, 262] width 8 height 8
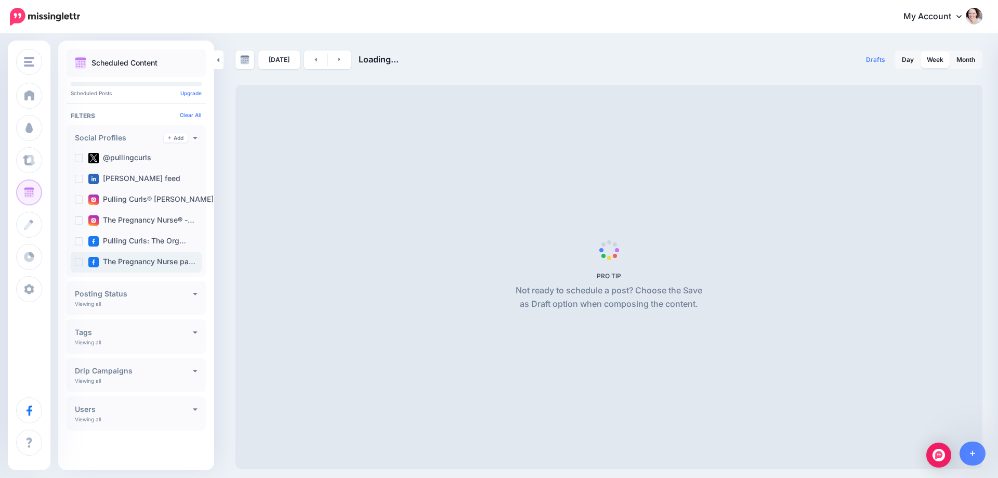
click at [78, 265] on ins at bounding box center [79, 262] width 8 height 8
